Goal: Transaction & Acquisition: Purchase product/service

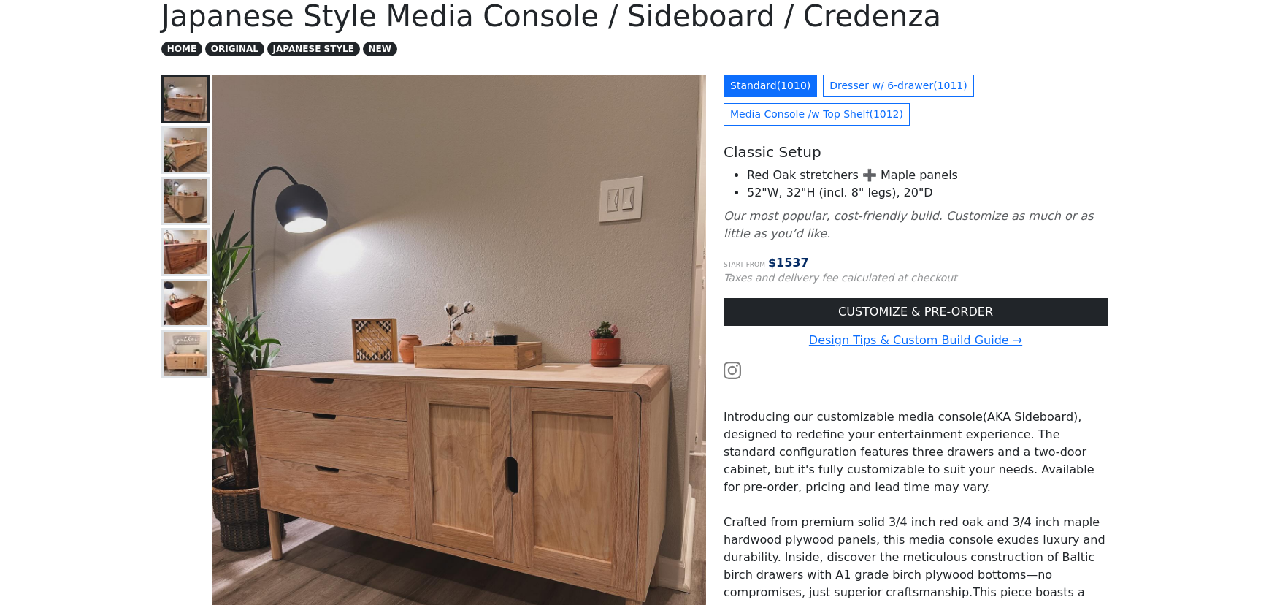
scroll to position [123, 0]
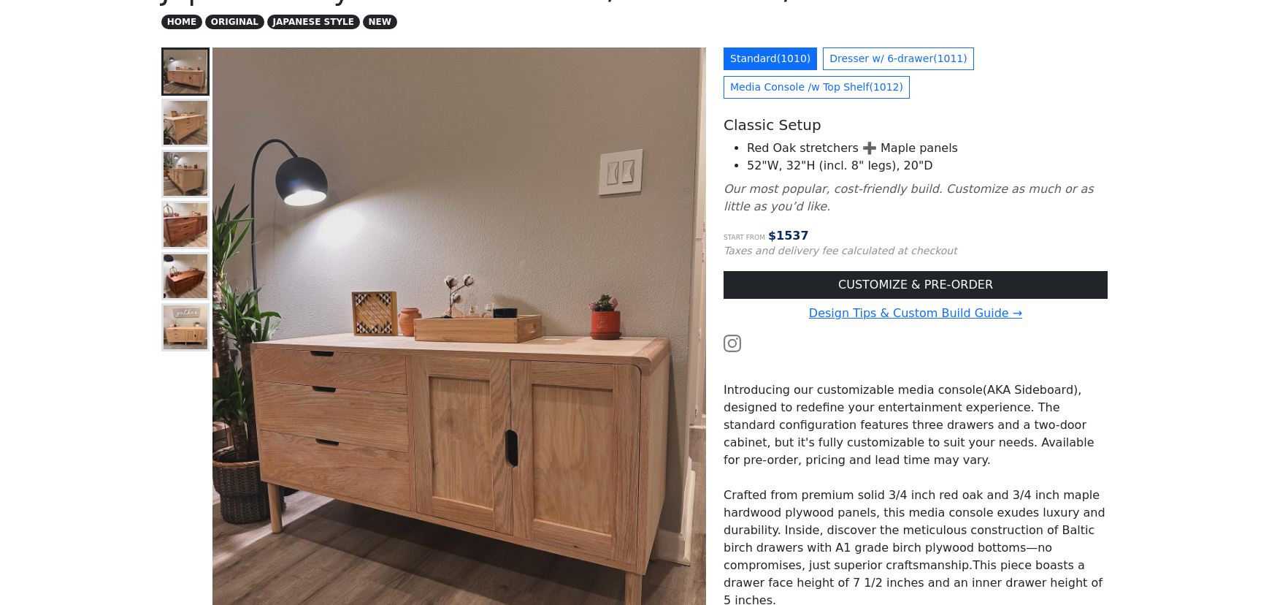
click at [182, 177] on img at bounding box center [186, 174] width 44 height 44
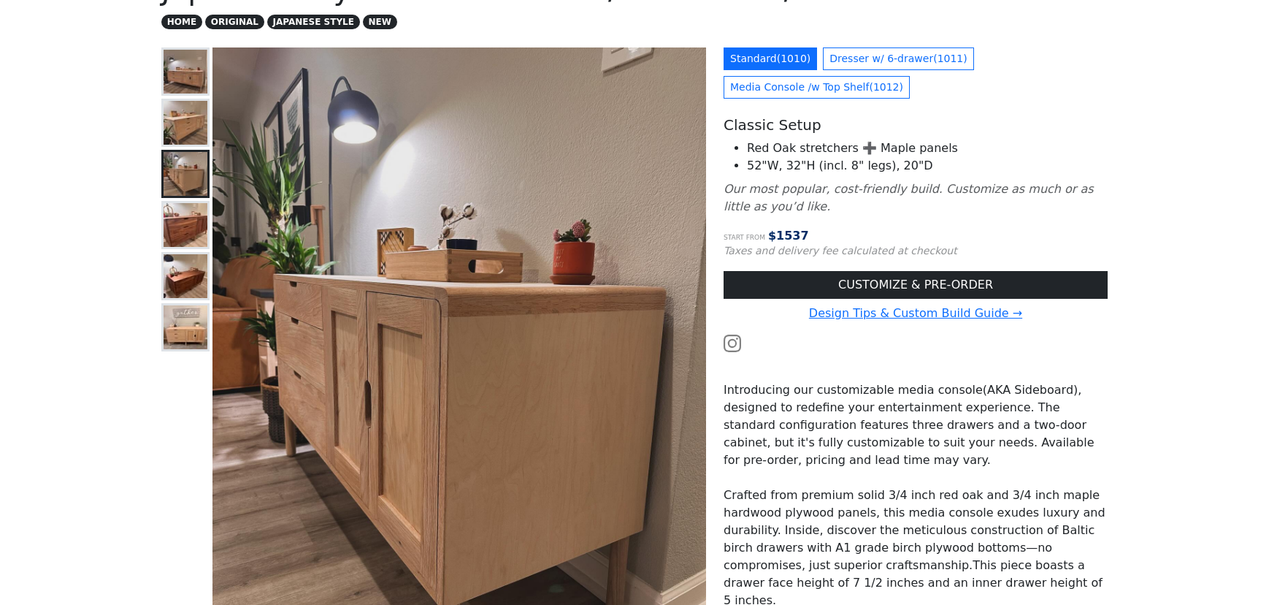
click at [186, 225] on img at bounding box center [186, 225] width 44 height 44
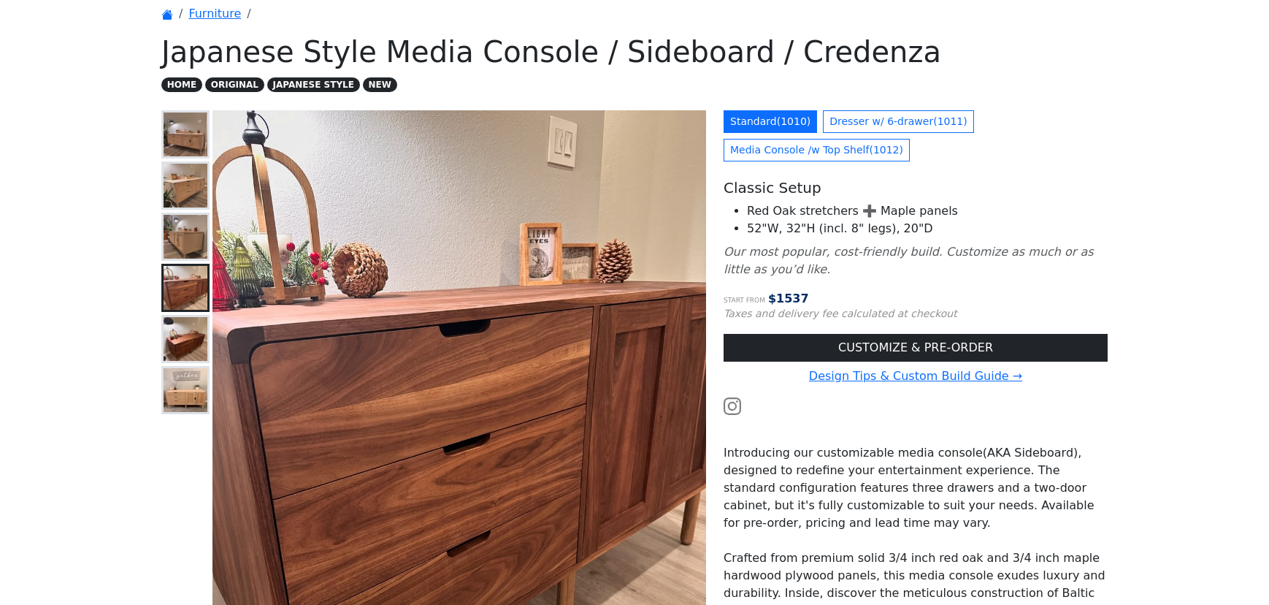
scroll to position [60, 0]
click at [188, 355] on img at bounding box center [186, 340] width 44 height 44
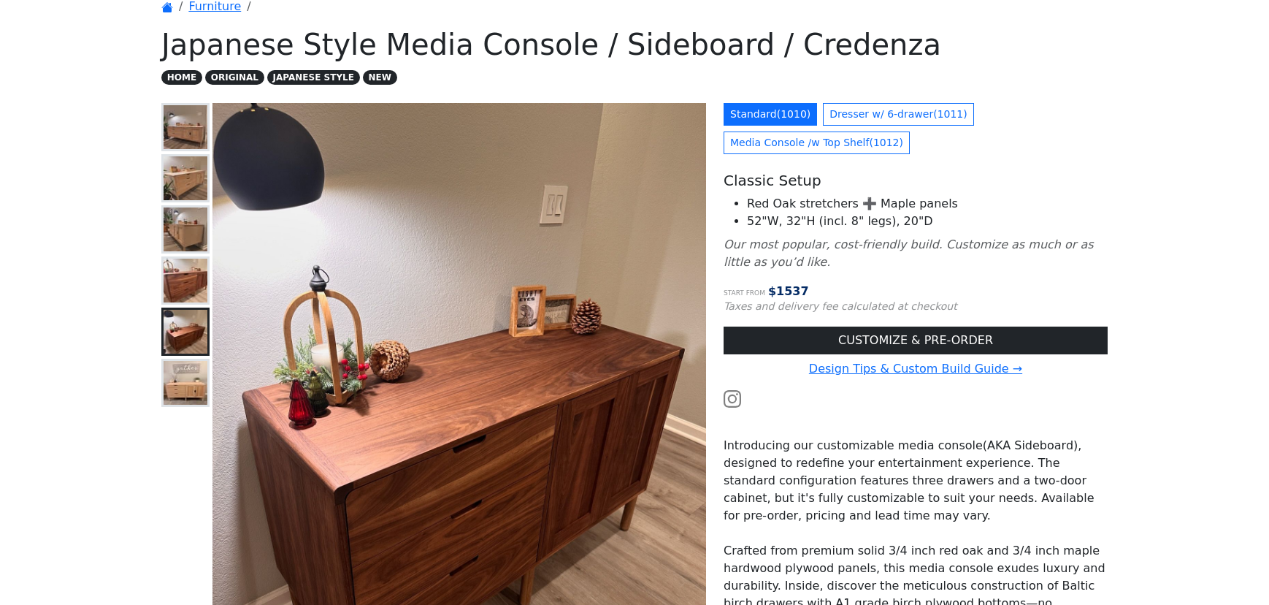
scroll to position [64, 0]
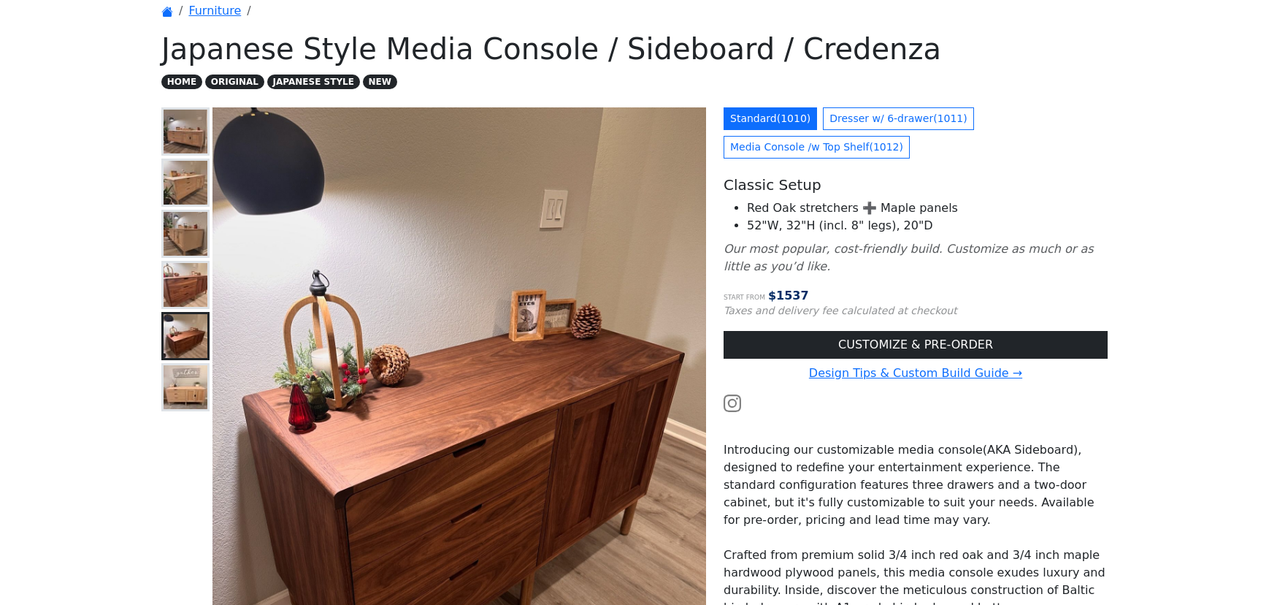
click at [188, 134] on img at bounding box center [186, 132] width 44 height 44
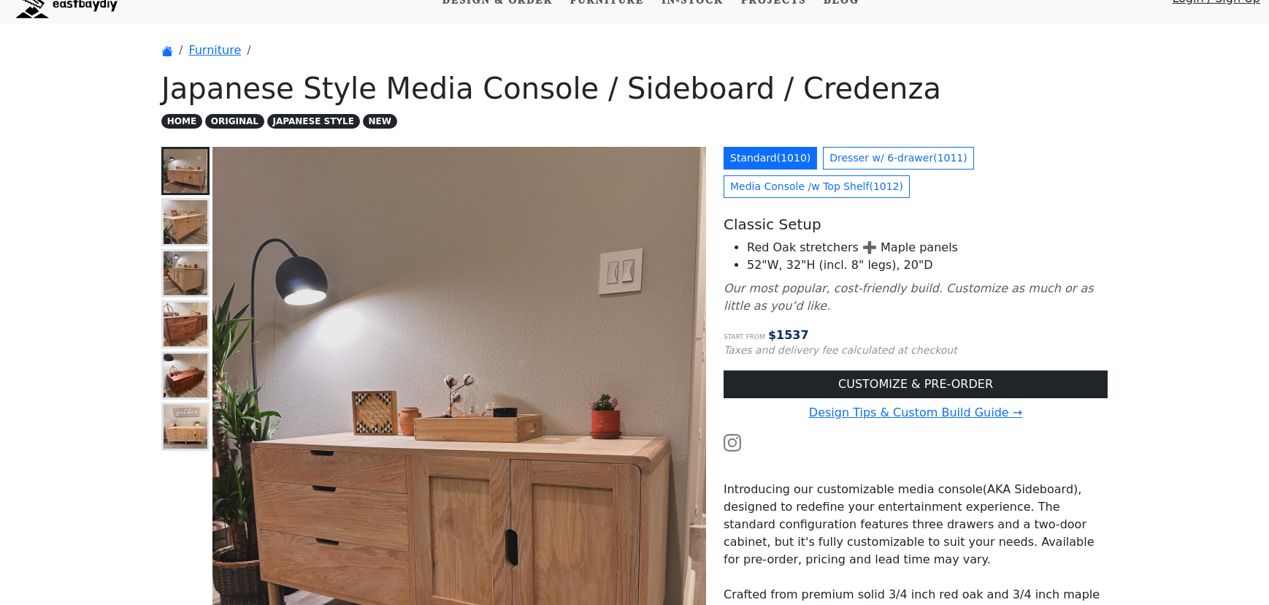
scroll to position [0, 0]
